Goal: Information Seeking & Learning: Understand process/instructions

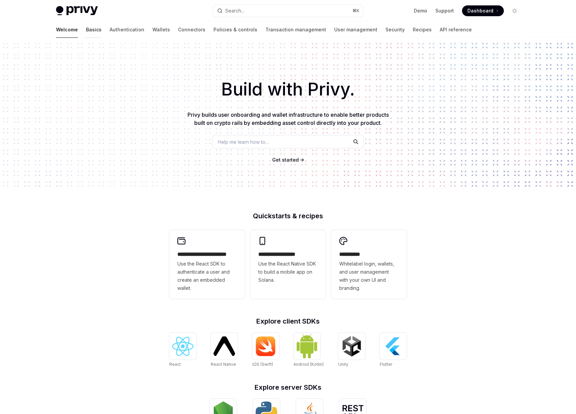
click at [86, 32] on link "Basics" at bounding box center [94, 30] width 16 height 16
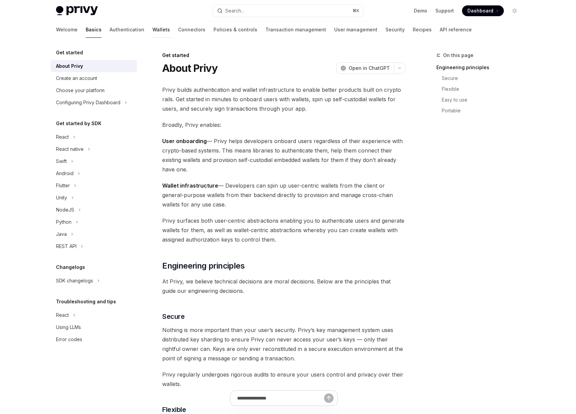
click at [152, 30] on link "Wallets" at bounding box center [161, 30] width 18 height 16
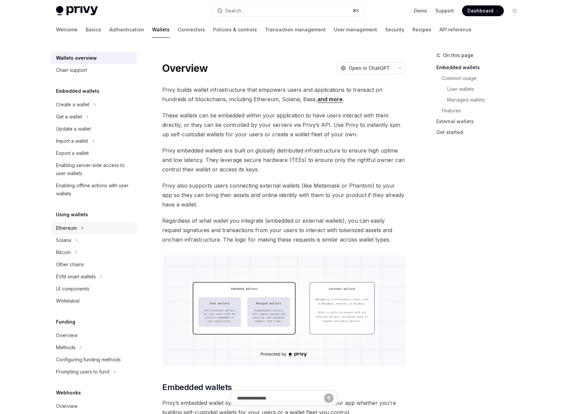
click at [88, 224] on div "Ethereum" at bounding box center [94, 228] width 86 height 12
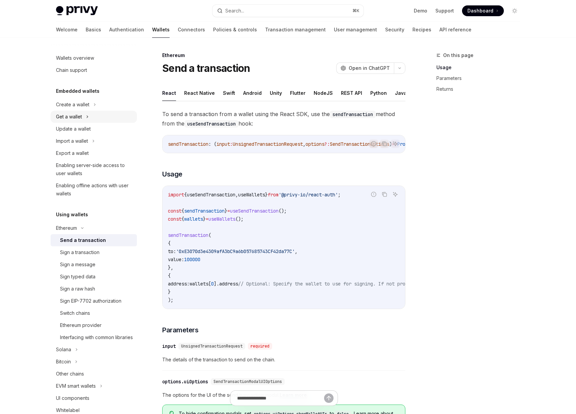
click at [103, 118] on div "Get a wallet" at bounding box center [94, 117] width 86 height 12
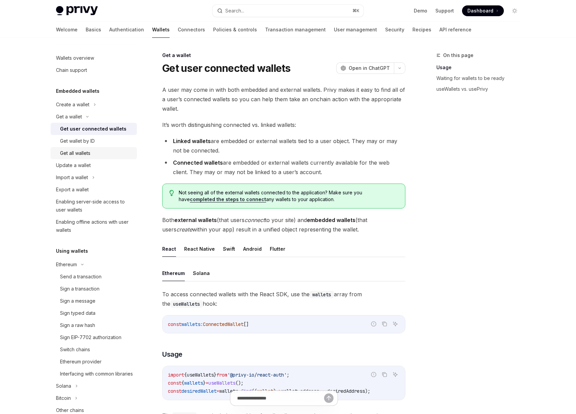
click at [95, 153] on div "Get all wallets" at bounding box center [96, 153] width 73 height 8
type textarea "*"
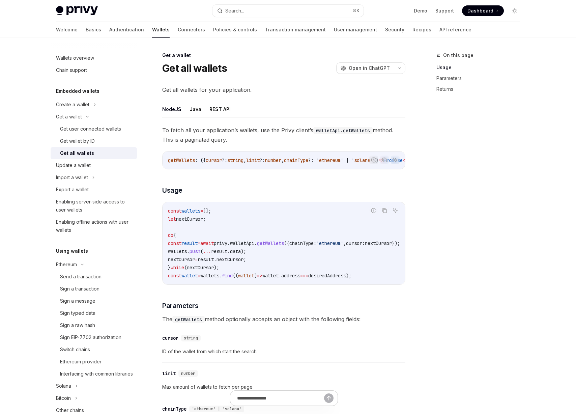
click at [235, 131] on span "To fetch all your application’s wallets, use the Privy client’s walletApi.getWa…" at bounding box center [283, 134] width 243 height 19
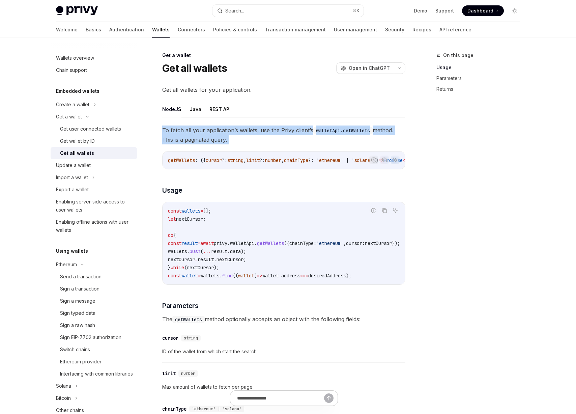
click at [235, 131] on span "To fetch all your application’s wallets, use the Privy client’s walletApi.getWa…" at bounding box center [283, 134] width 243 height 19
click at [274, 138] on span "To fetch all your application’s wallets, use the Privy client’s walletApi.getWa…" at bounding box center [283, 134] width 243 height 19
drag, startPoint x: 226, startPoint y: 142, endPoint x: 159, endPoint y: 130, distance: 68.3
click at [159, 130] on div "Get a wallet Get all wallets OpenAI Open in ChatGPT OpenAI Open in ChatGPT Get …" at bounding box center [220, 346] width 372 height 591
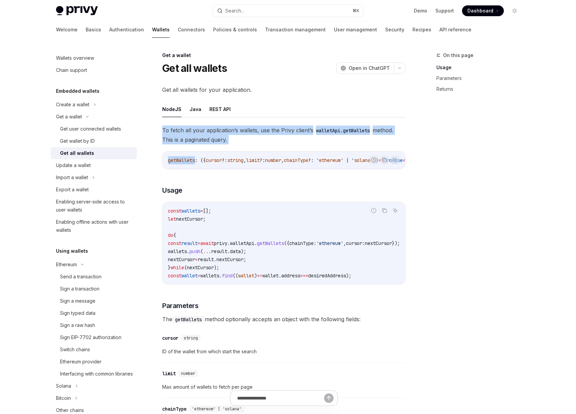
drag, startPoint x: 159, startPoint y: 130, endPoint x: 291, endPoint y: 146, distance: 133.5
click at [291, 146] on div "Get a wallet Get all wallets OpenAI Open in ChatGPT OpenAI Open in ChatGPT Get …" at bounding box center [220, 346] width 372 height 591
click at [291, 146] on div "To fetch all your application’s wallets, use the Privy client’s walletApi.getWa…" at bounding box center [283, 329] width 243 height 408
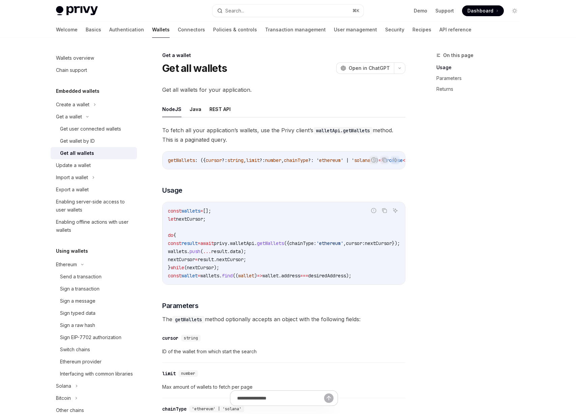
drag, startPoint x: 239, startPoint y: 136, endPoint x: 158, endPoint y: 117, distance: 82.6
click at [158, 117] on div "Get a wallet Get all wallets OpenAI Open in ChatGPT OpenAI Open in ChatGPT Get …" at bounding box center [220, 346] width 372 height 591
click at [163, 122] on div "NodeJS Java REST API To fetch all your application’s wallets, use the Privy cli…" at bounding box center [283, 317] width 243 height 433
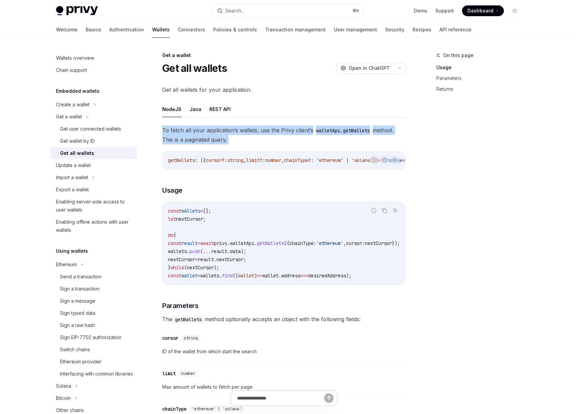
drag, startPoint x: 163, startPoint y: 122, endPoint x: 269, endPoint y: 139, distance: 107.9
click at [269, 139] on div "NodeJS Java REST API To fetch all your application’s wallets, use the Privy cli…" at bounding box center [283, 317] width 243 height 433
click at [269, 139] on span "To fetch all your application’s wallets, use the Privy client’s walletApi.getWa…" at bounding box center [283, 134] width 243 height 19
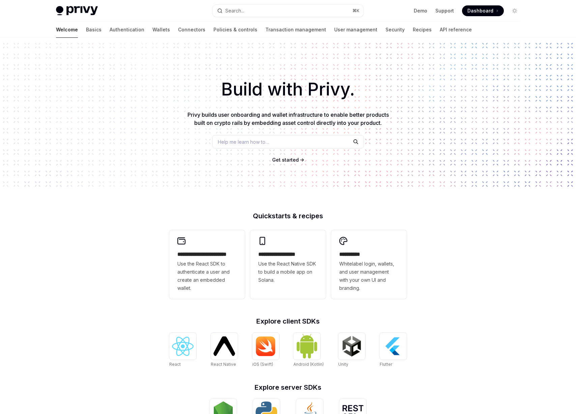
scroll to position [35, 0]
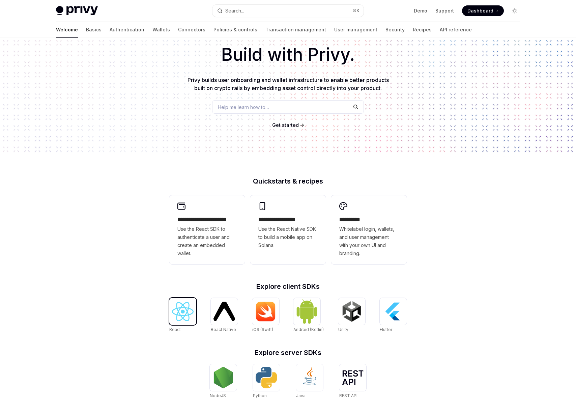
click at [187, 319] on img at bounding box center [183, 311] width 22 height 19
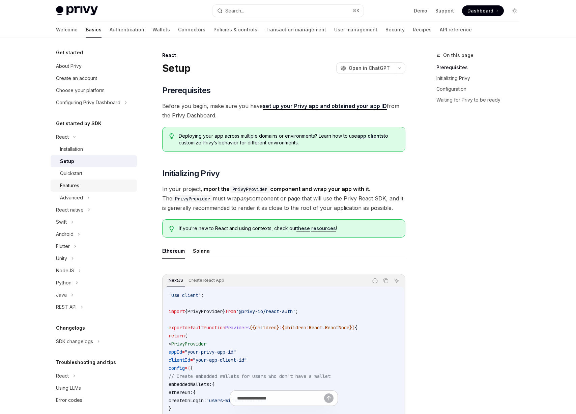
click at [90, 184] on div "Features" at bounding box center [96, 185] width 73 height 8
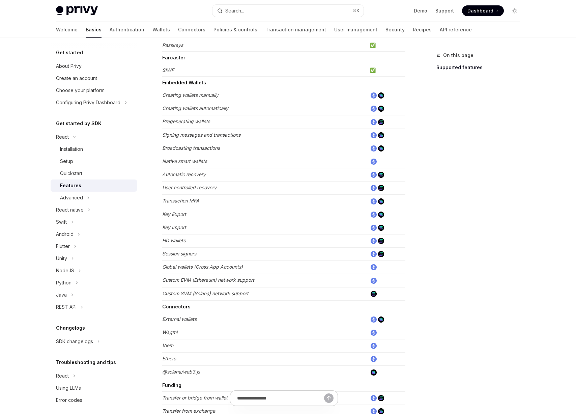
scroll to position [259, 0]
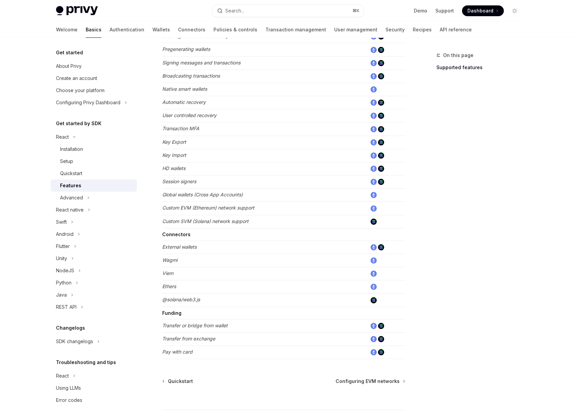
click at [240, 254] on td "Wagmi" at bounding box center [264, 260] width 205 height 13
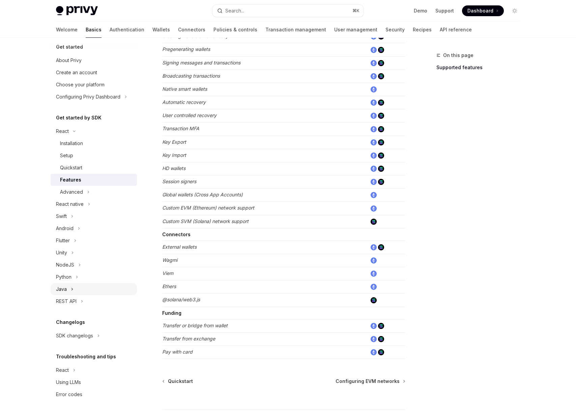
scroll to position [0, 0]
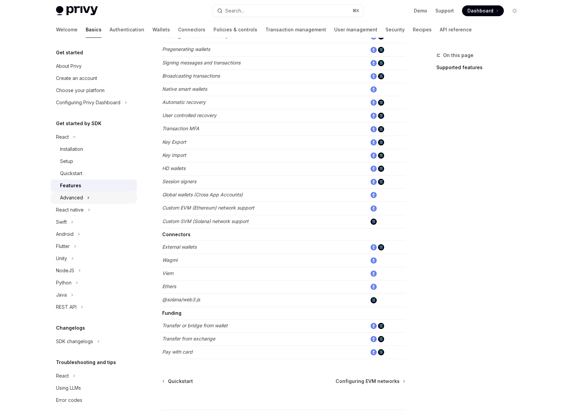
click at [78, 199] on div "Advanced" at bounding box center [71, 198] width 23 height 8
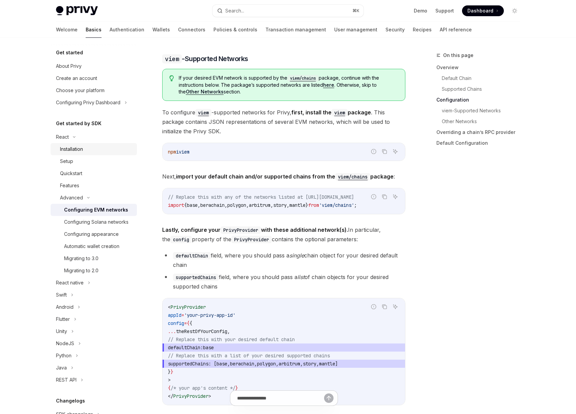
scroll to position [625, 0]
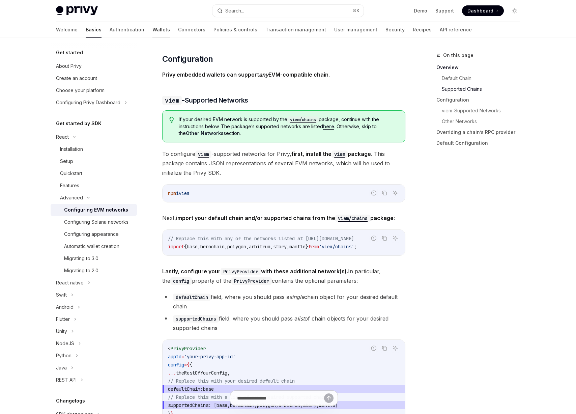
click at [152, 30] on link "Wallets" at bounding box center [161, 30] width 18 height 16
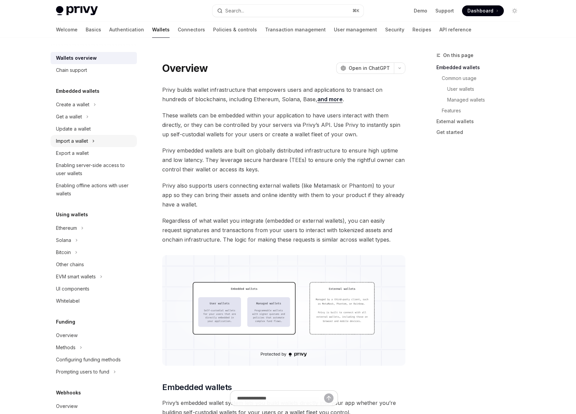
click at [108, 143] on div "Import a wallet" at bounding box center [94, 141] width 86 height 12
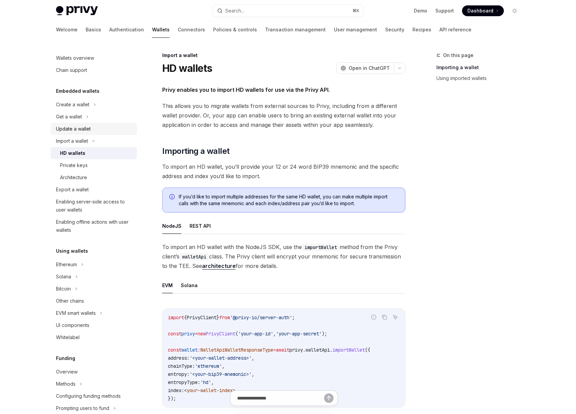
click at [101, 127] on div "Update a wallet" at bounding box center [94, 129] width 77 height 8
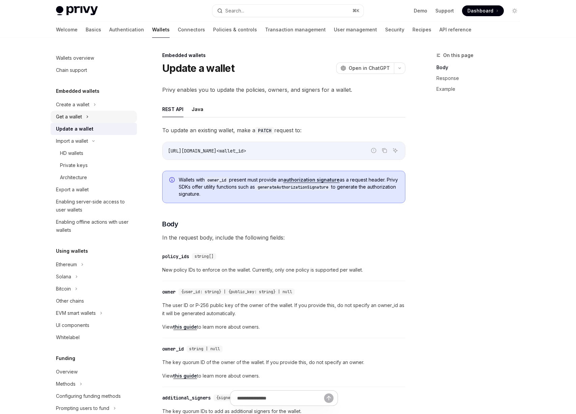
click at [79, 119] on div "Get a wallet" at bounding box center [69, 117] width 26 height 8
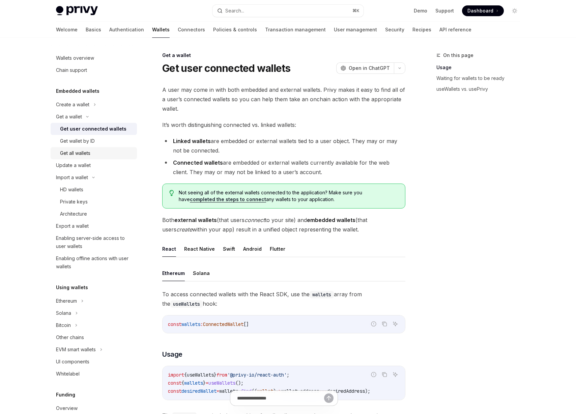
click at [82, 149] on div "Get all wallets" at bounding box center [75, 153] width 30 height 8
type textarea "*"
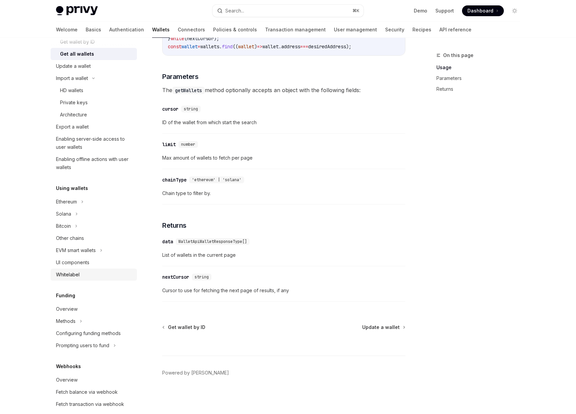
scroll to position [108, 0]
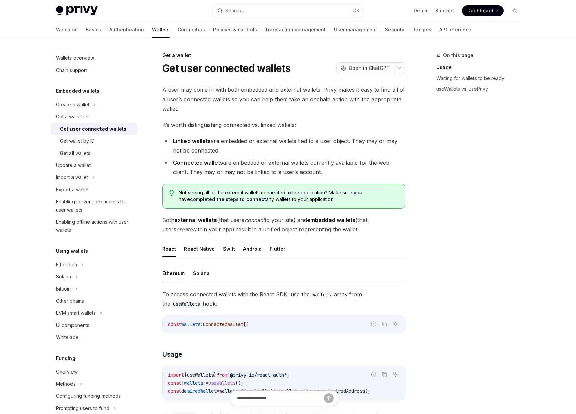
drag, startPoint x: 314, startPoint y: 174, endPoint x: 160, endPoint y: 122, distance: 162.6
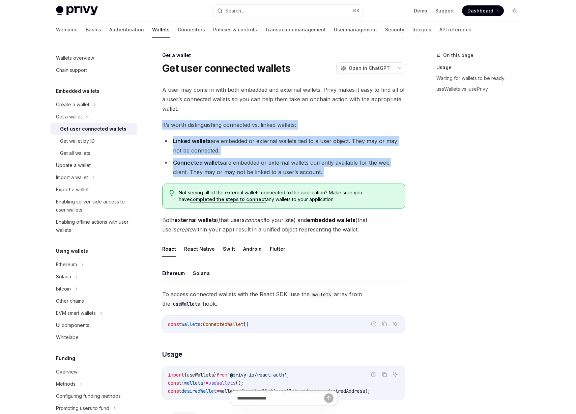
drag, startPoint x: 160, startPoint y: 122, endPoint x: 343, endPoint y: 168, distance: 188.8
click at [343, 168] on li "Connected wallets are embedded or external wallets currently available for the …" at bounding box center [283, 167] width 243 height 19
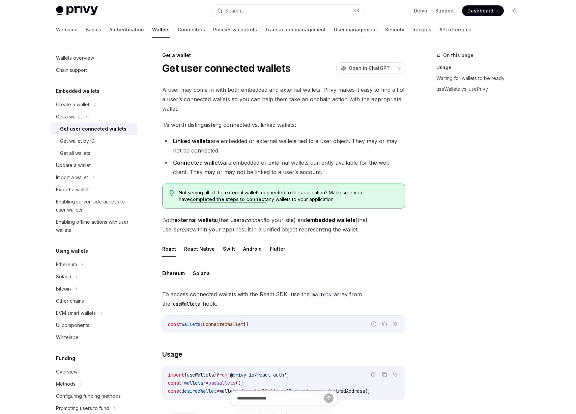
drag, startPoint x: 338, startPoint y: 171, endPoint x: 165, endPoint y: 122, distance: 179.0
click at [165, 122] on span "It’s worth distinguishing connected vs. linked wallets:" at bounding box center [283, 124] width 243 height 9
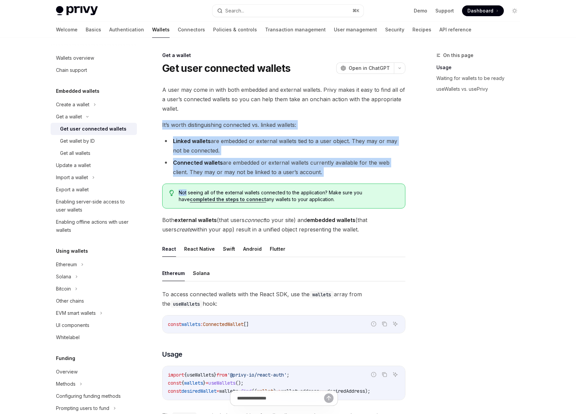
drag, startPoint x: 165, startPoint y: 122, endPoint x: 348, endPoint y: 177, distance: 191.3
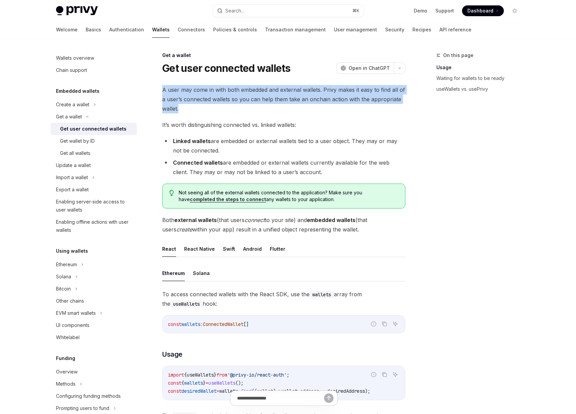
drag, startPoint x: 157, startPoint y: 79, endPoint x: 265, endPoint y: 106, distance: 111.5
click at [265, 106] on span "A user may come in with both embedded and external wallets. Privy makes it easy…" at bounding box center [283, 99] width 243 height 28
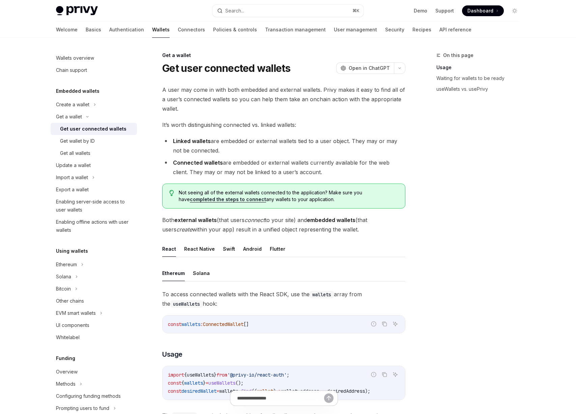
drag, startPoint x: 233, startPoint y: 150, endPoint x: 169, endPoint y: 122, distance: 69.0
click at [169, 122] on span "It’s worth distinguishing connected vs. linked wallets:" at bounding box center [283, 124] width 243 height 9
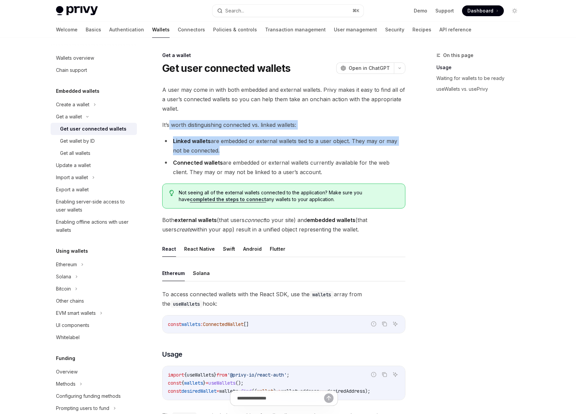
drag, startPoint x: 169, startPoint y: 122, endPoint x: 287, endPoint y: 147, distance: 120.3
click at [287, 147] on li "Linked wallets are embedded or external wallets tied to a user object. They may…" at bounding box center [283, 145] width 243 height 19
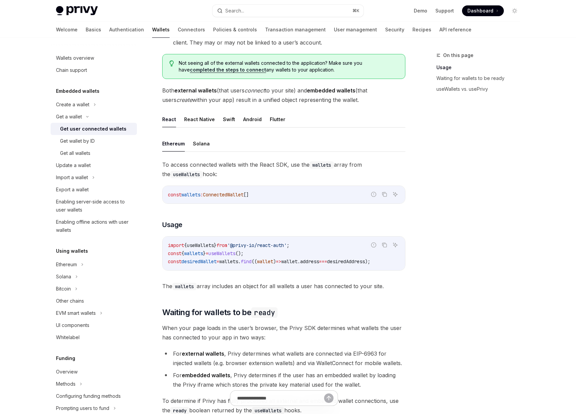
click at [242, 287] on span "The wallets array includes an object for all wallets a user has connected to yo…" at bounding box center [283, 285] width 243 height 9
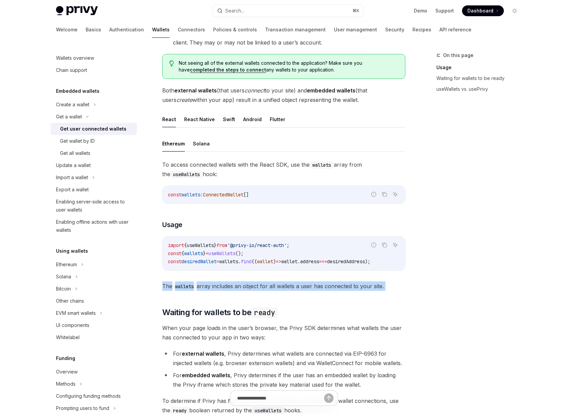
click at [242, 287] on span "The wallets array includes an object for all wallets a user has connected to yo…" at bounding box center [283, 285] width 243 height 9
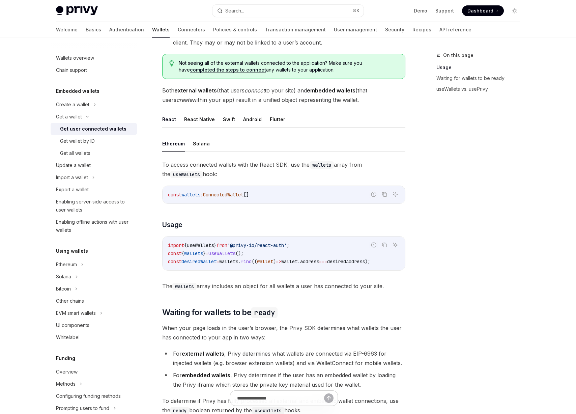
click at [291, 291] on span "The wallets array includes an object for all wallets a user has connected to yo…" at bounding box center [283, 285] width 243 height 9
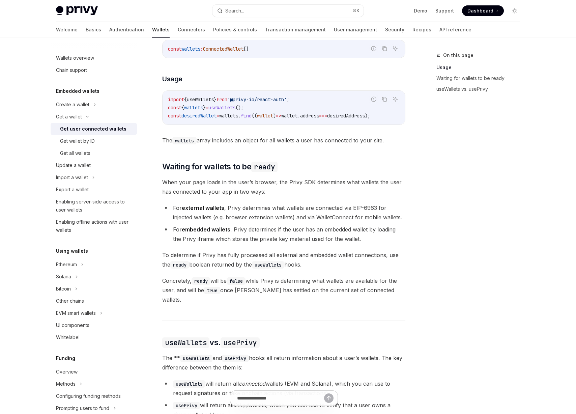
scroll to position [416, 0]
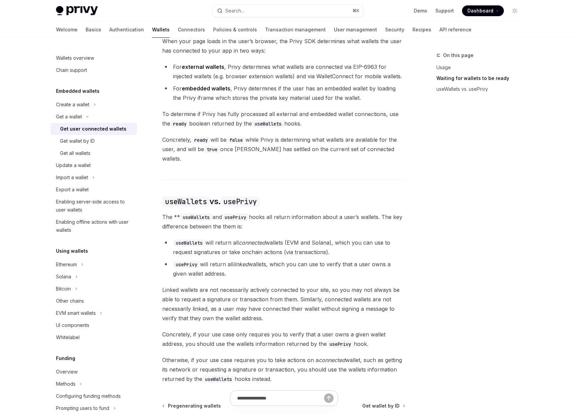
click at [294, 212] on span "The ** useWallets and usePrivy hooks all return information about a user’s wall…" at bounding box center [283, 221] width 243 height 19
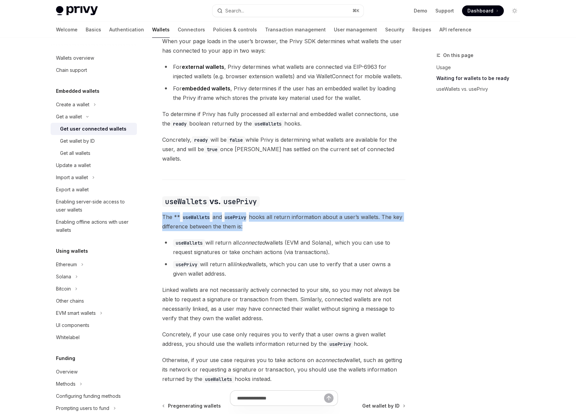
click at [294, 212] on span "The ** useWallets and usePrivy hooks all return information about a user’s wall…" at bounding box center [283, 221] width 243 height 19
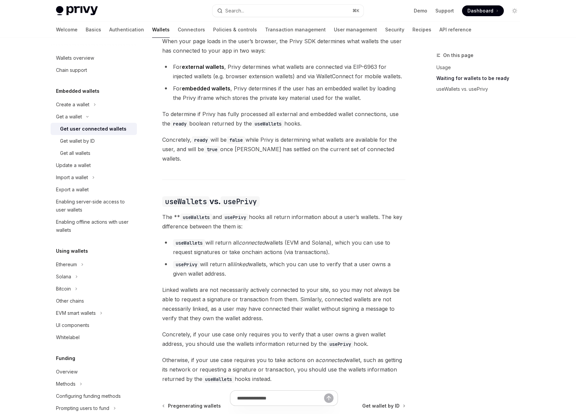
click at [324, 221] on span "The ** useWallets and usePrivy hooks all return information about a user’s wall…" at bounding box center [283, 221] width 243 height 19
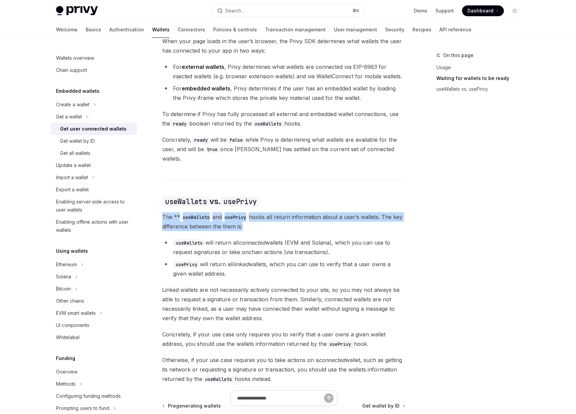
drag, startPoint x: 213, startPoint y: 213, endPoint x: 158, endPoint y: 210, distance: 55.1
click at [158, 210] on div "Get a wallet Get user connected wallets OpenAI Open in ChatGPT OpenAI Open in C…" at bounding box center [220, 63] width 372 height 857
click at [159, 209] on div "Get a wallet Get user connected wallets OpenAI Open in ChatGPT OpenAI Open in C…" at bounding box center [220, 63] width 372 height 857
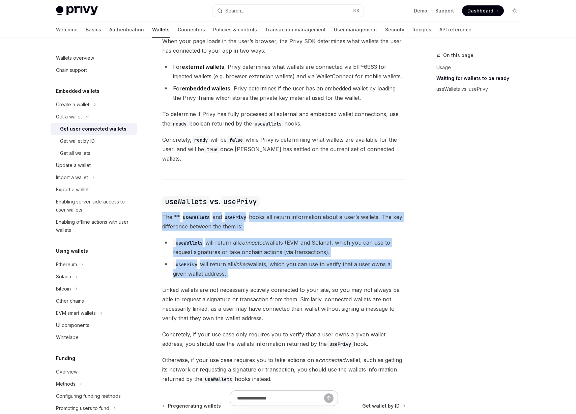
drag, startPoint x: 159, startPoint y: 209, endPoint x: 295, endPoint y: 270, distance: 149.0
click at [296, 271] on div "Get a wallet Get user connected wallets OpenAI Open in ChatGPT OpenAI Open in C…" at bounding box center [220, 63] width 372 height 857
click at [295, 270] on li "usePrivy will return all linked wallets, which you can use to verify that a use…" at bounding box center [283, 268] width 243 height 19
drag, startPoint x: 290, startPoint y: 270, endPoint x: 165, endPoint y: 207, distance: 139.9
click at [165, 207] on div "Ethereum Solana To access connected wallets with the React SDK, use the wallets…" at bounding box center [283, 116] width 243 height 534
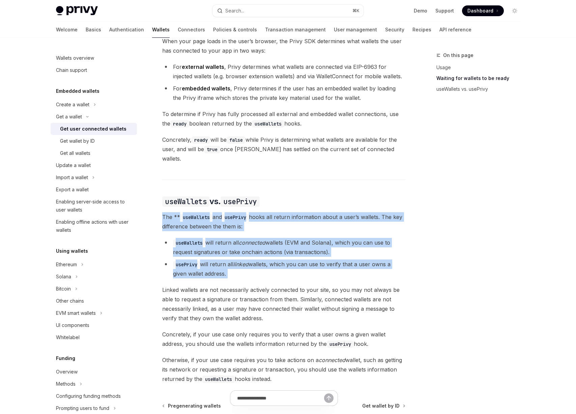
click at [165, 212] on span "The ** useWallets and usePrivy hooks all return information about a user’s wall…" at bounding box center [283, 221] width 243 height 19
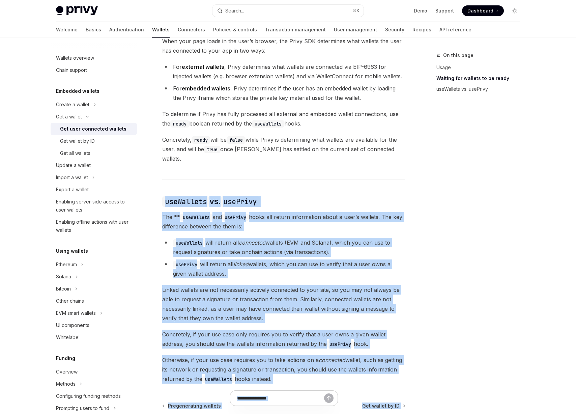
scroll to position [488, 0]
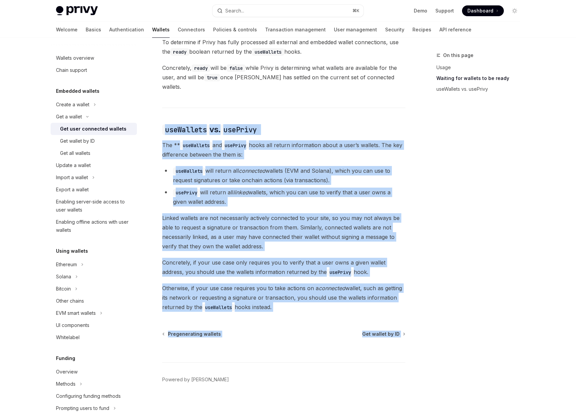
drag, startPoint x: 188, startPoint y: 204, endPoint x: 292, endPoint y: 301, distance: 142.0
click at [292, 301] on div "Ethereum Solana To access connected wallets with the React SDK, use the wallets…" at bounding box center [283, 44] width 243 height 534
copy div "useWallets vs. usePrivy The ** useWallets and usePrivy hooks all return informa…"
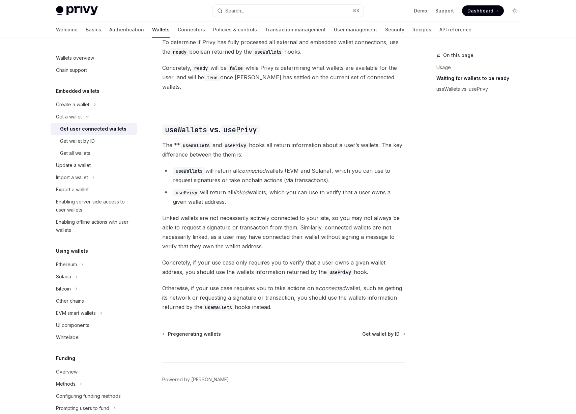
drag, startPoint x: 245, startPoint y: 289, endPoint x: 240, endPoint y: 288, distance: 5.1
click at [245, 289] on span "Otherwise, if your use case requires you to take actions on a connected wallet,…" at bounding box center [283, 297] width 243 height 28
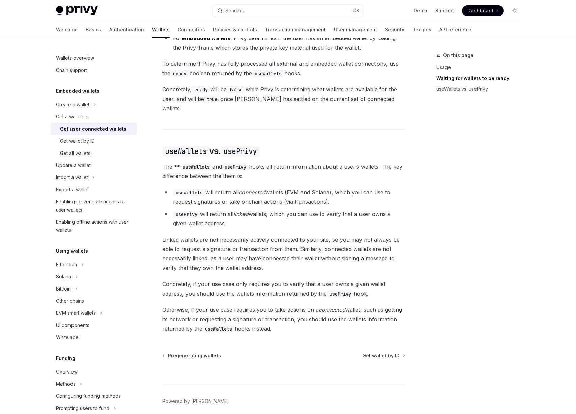
scroll to position [458, 0]
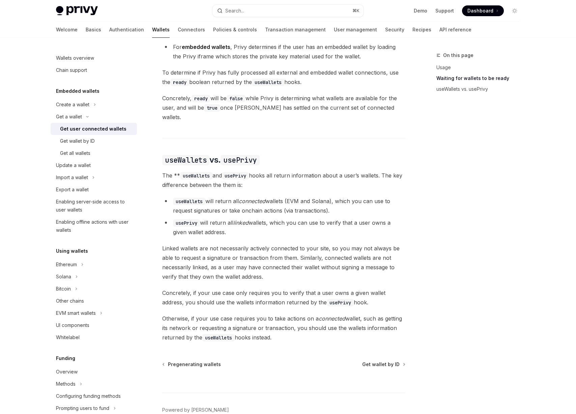
click at [301, 162] on div "Ethereum Solana To access connected wallets with the React SDK, use the wallets…" at bounding box center [283, 74] width 243 height 534
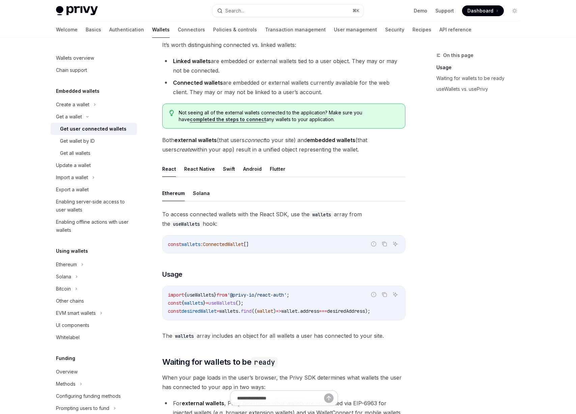
scroll to position [45, 0]
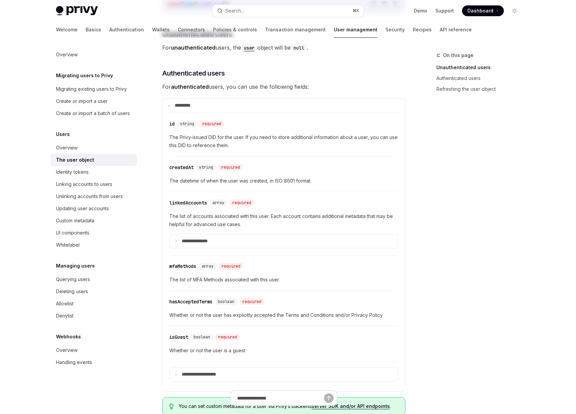
scroll to position [181, 0]
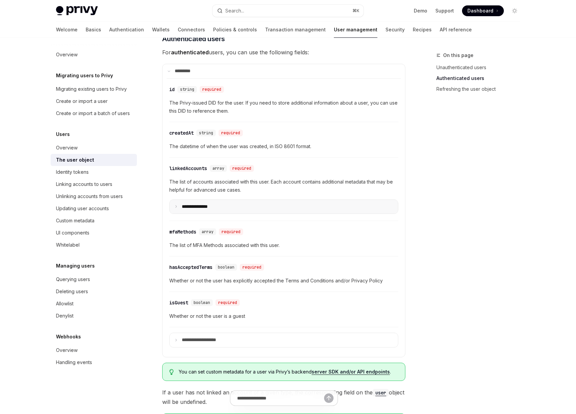
click at [182, 207] on p "**********" at bounding box center [200, 207] width 37 height 6
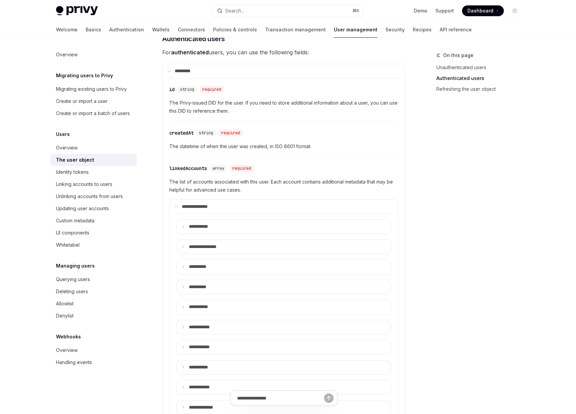
scroll to position [190, 0]
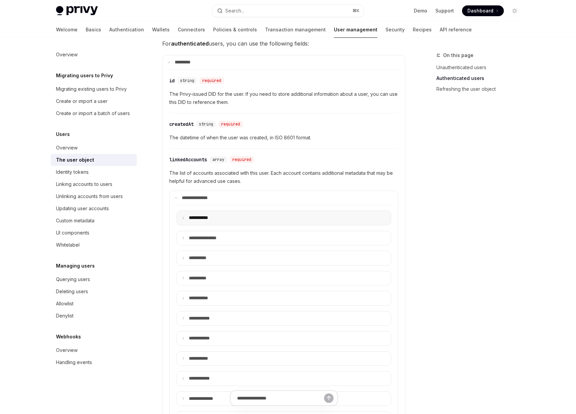
click at [210, 219] on p "**** ******" at bounding box center [202, 218] width 27 height 6
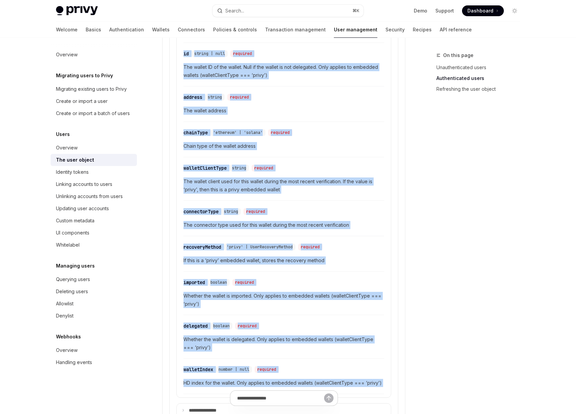
scroll to position [489, 0]
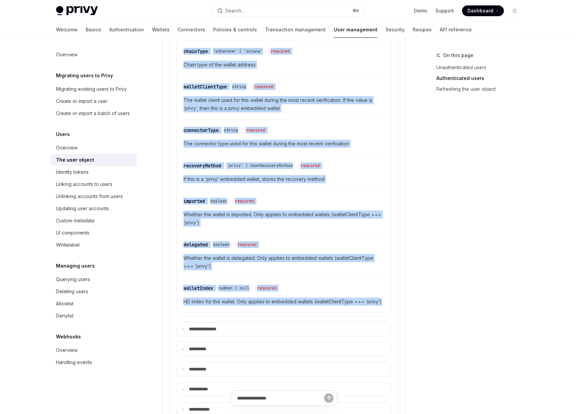
drag, startPoint x: 166, startPoint y: 154, endPoint x: 272, endPoint y: 304, distance: 183.8
click at [397, 310] on details "**********" at bounding box center [283, 282] width 243 height 1053
copy div "**********"
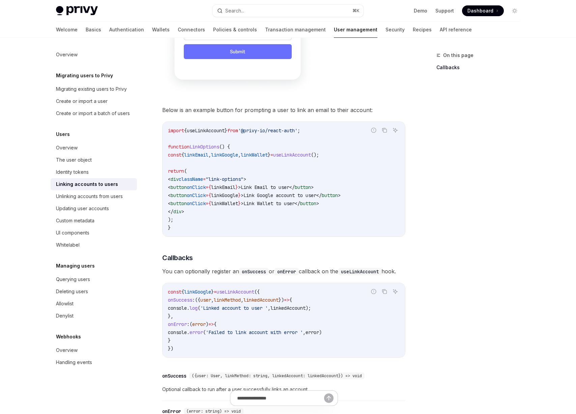
scroll to position [522, 0]
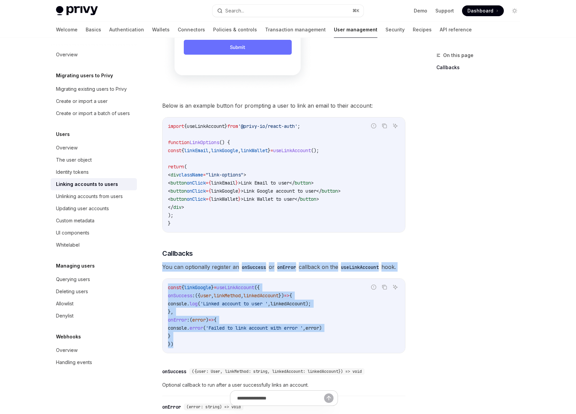
drag, startPoint x: 195, startPoint y: 348, endPoint x: 164, endPoint y: 249, distance: 104.5
click at [164, 249] on div "The React SDK supports linking all supported account types via our modal-guided…" at bounding box center [283, 61] width 243 height 826
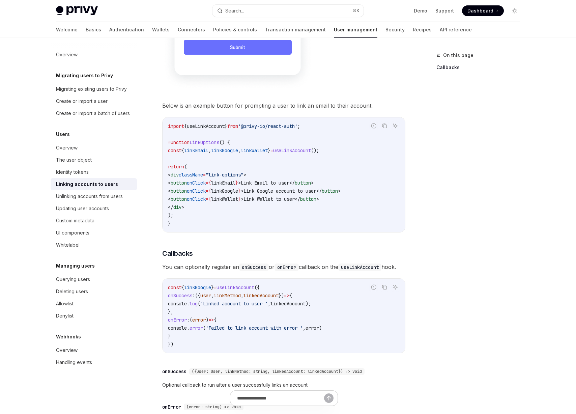
click at [522, 253] on div "On this page Callbacks" at bounding box center [474, 232] width 103 height 362
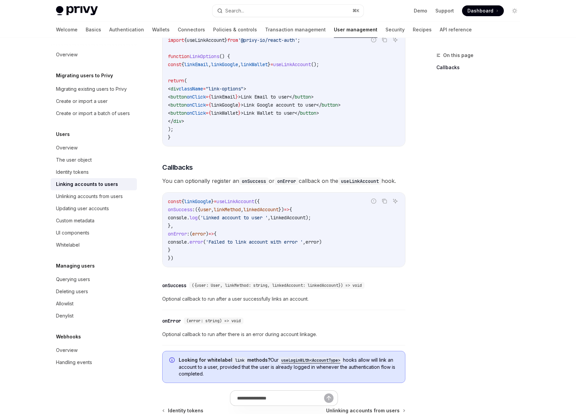
scroll to position [573, 0]
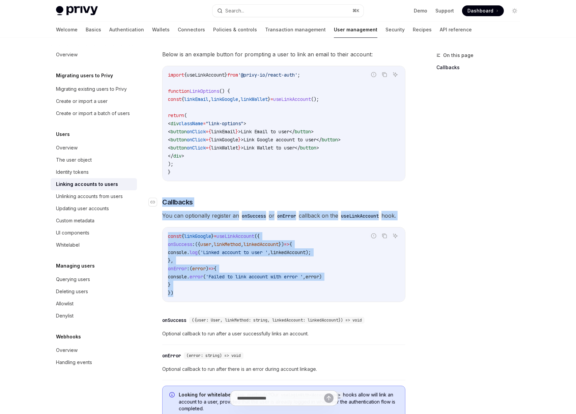
drag, startPoint x: 187, startPoint y: 291, endPoint x: 163, endPoint y: 192, distance: 102.0
click at [163, 192] on div "The React SDK supports linking all supported account types via our modal-guided…" at bounding box center [283, 10] width 243 height 826
copy div "Callbacks You can optionally register an onSuccess or onError callback on the u…"
